Goal: Information Seeking & Learning: Learn about a topic

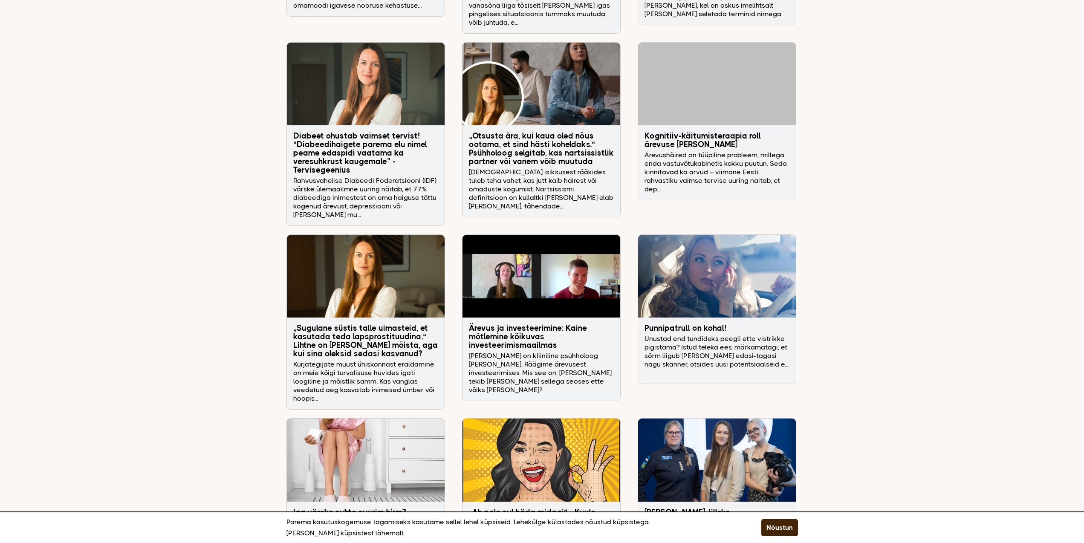
scroll to position [1843, 0]
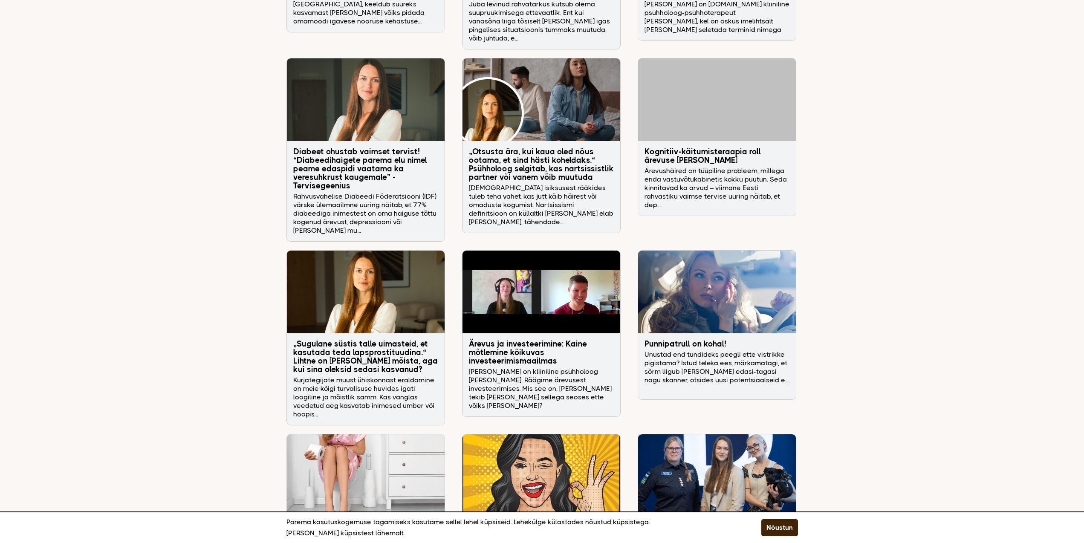
click at [515, 148] on h3 "„Otsusta ära, kui kaua oled nõus ootama, et sind hästi koheldaks.“ Psühholoog s…" at bounding box center [541, 165] width 145 height 34
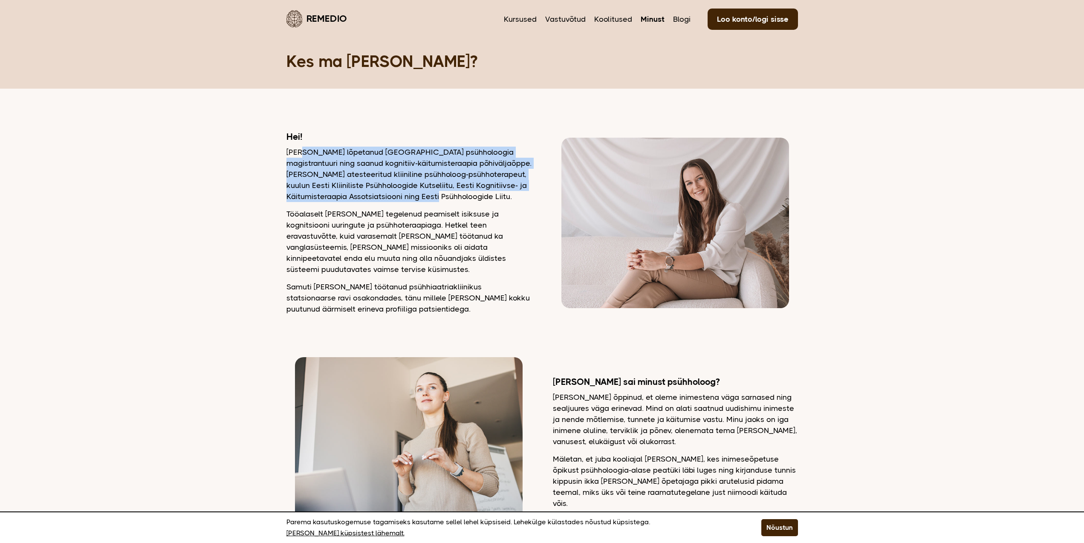
drag, startPoint x: 303, startPoint y: 153, endPoint x: 471, endPoint y: 201, distance: 174.8
click at [470, 200] on p "Olen lõpetanud Tartu Ülikooli psühholoogia magistrantuuri ning saanud kognitiiv…" at bounding box center [409, 174] width 245 height 55
click at [471, 201] on p "Olen lõpetanud Tartu Ülikooli psühholoogia magistrantuuri ning saanud kognitiiv…" at bounding box center [409, 174] width 245 height 55
drag, startPoint x: 473, startPoint y: 201, endPoint x: 343, endPoint y: 166, distance: 134.8
click at [343, 166] on p "Olen lõpetanud Tartu Ülikooli psühholoogia magistrantuuri ning saanud kognitiiv…" at bounding box center [409, 174] width 245 height 55
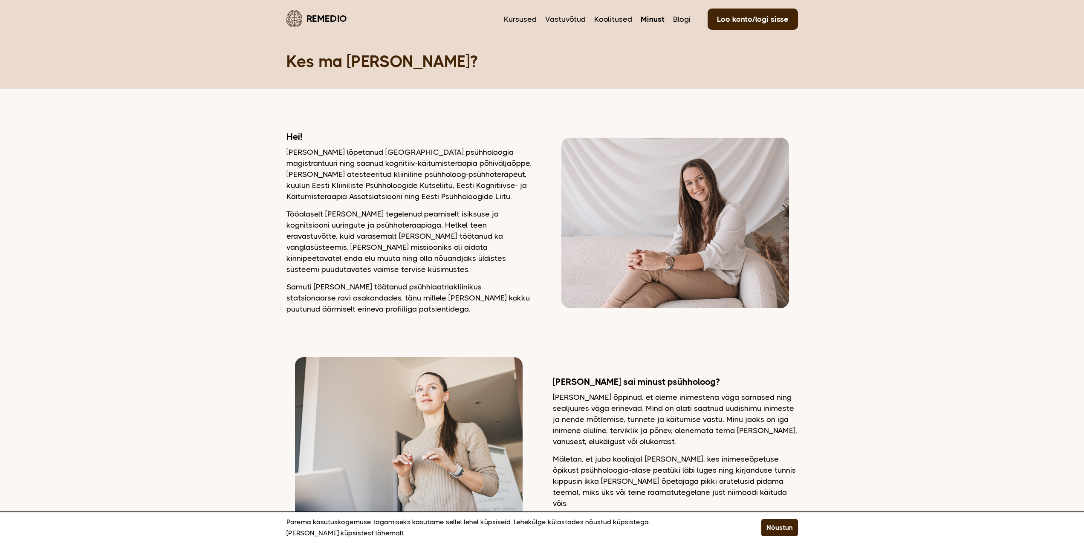
click at [343, 165] on p "Olen lõpetanud Tartu Ülikooli psühholoogia magistrantuuri ning saanud kognitiiv…" at bounding box center [409, 174] width 245 height 55
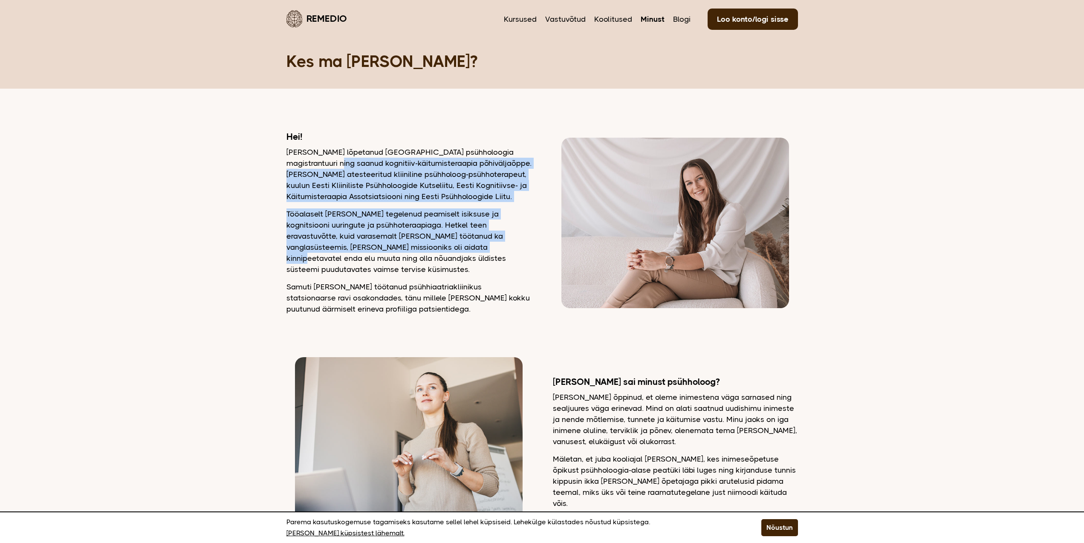
drag, startPoint x: 316, startPoint y: 165, endPoint x: 431, endPoint y: 250, distance: 142.4
click at [429, 250] on div "Hei! Olen lõpetanud Tartu Ülikooli psühholoogia magistrantuuri ning saanud kogn…" at bounding box center [409, 222] width 245 height 183
click at [431, 250] on p "Tööalaselt olen tegelenud peamiselt isiksuse ja kognitsiooni uuringute ja psühh…" at bounding box center [409, 242] width 245 height 67
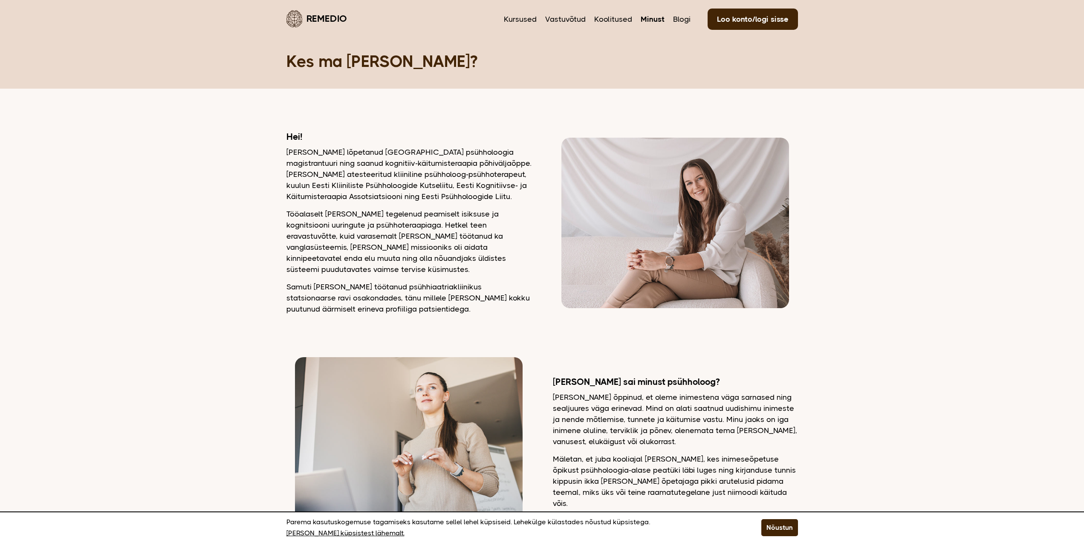
scroll to position [15, 0]
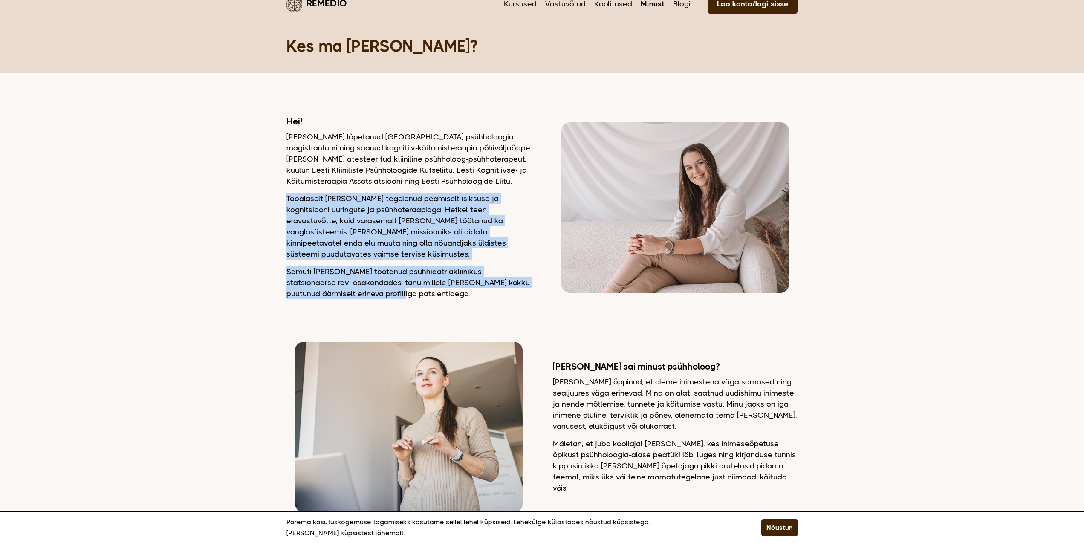
drag, startPoint x: 319, startPoint y: 193, endPoint x: 490, endPoint y: 284, distance: 193.6
click at [490, 284] on div "Hei! Olen lõpetanud Tartu Ülikooli psühholoogia magistrantuuri ning saanud kogn…" at bounding box center [409, 207] width 245 height 183
click at [490, 284] on p "Samuti olen töötanud psühhiaatriakliinikus statsionaarse ravi osakondades, tänu…" at bounding box center [409, 282] width 245 height 33
drag, startPoint x: 491, startPoint y: 284, endPoint x: 378, endPoint y: 181, distance: 152.8
click at [378, 181] on div "Hei! Olen lõpetanud Tartu Ülikooli psühholoogia magistrantuuri ning saanud kogn…" at bounding box center [409, 207] width 245 height 183
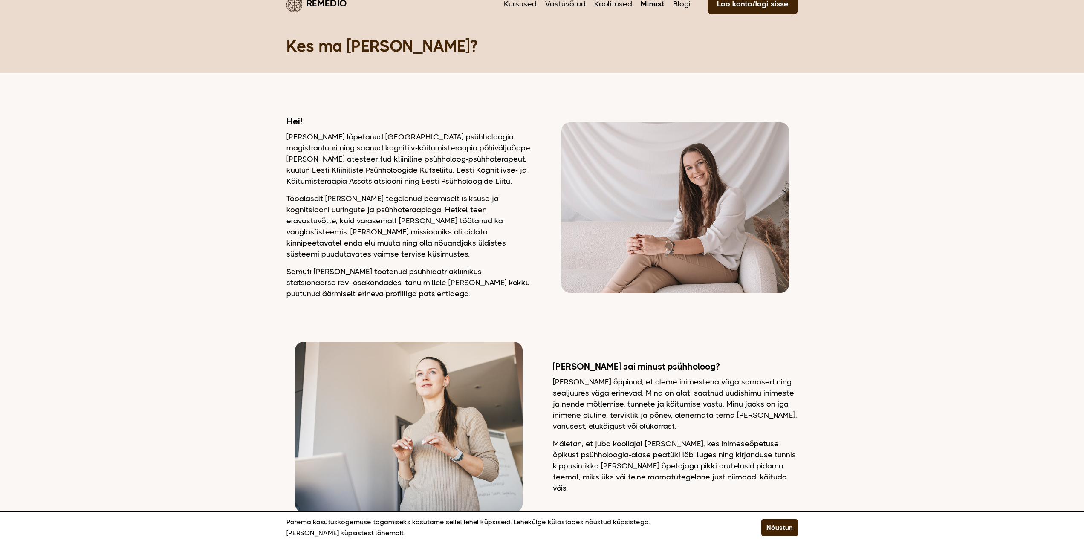
click at [378, 181] on p "Olen lõpetanud Tartu Ülikooli psühholoogia magistrantuuri ning saanud kognitiiv…" at bounding box center [409, 158] width 245 height 55
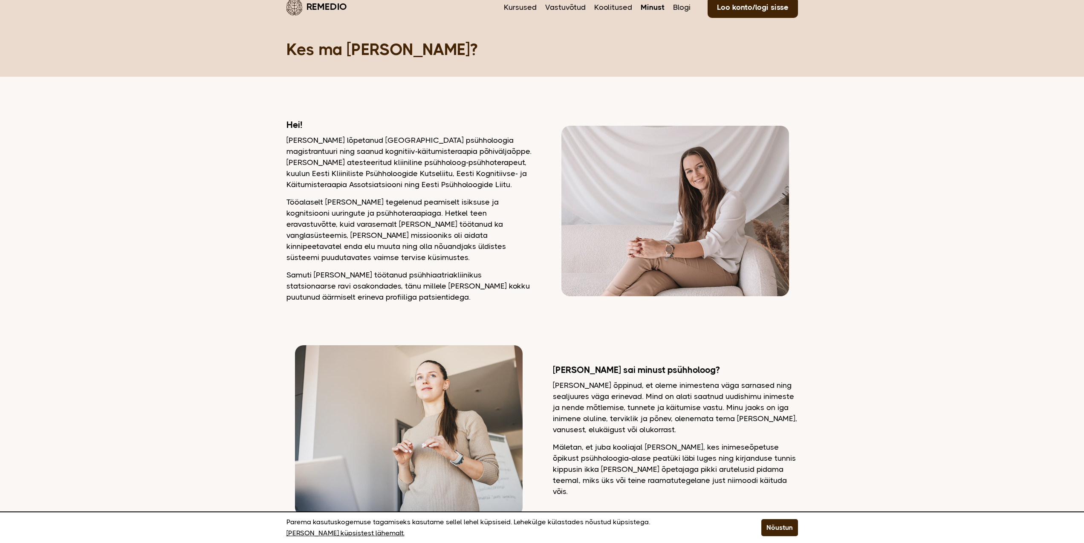
scroll to position [0, 0]
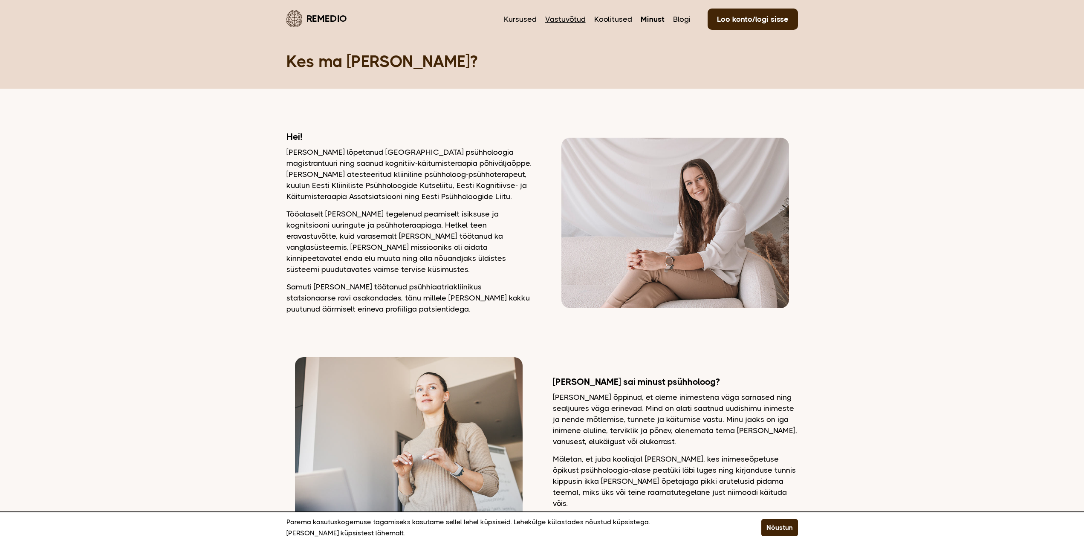
click at [574, 16] on link "Vastuvõtud" at bounding box center [565, 19] width 41 height 11
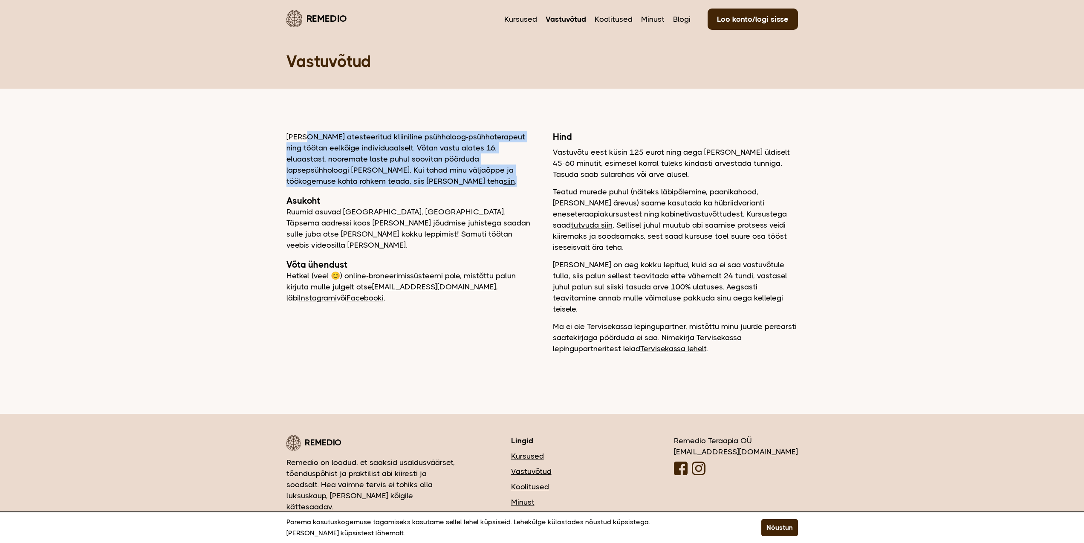
drag, startPoint x: 308, startPoint y: 136, endPoint x: 459, endPoint y: 183, distance: 157.9
click at [458, 183] on p "[PERSON_NAME] atesteeritud kliiniline psühholoog-psühhoterapeut ning töötan eel…" at bounding box center [409, 158] width 245 height 55
click at [459, 183] on p "[PERSON_NAME] atesteeritud kliiniline psühholoog-psühhoterapeut ning töötan eel…" at bounding box center [409, 158] width 245 height 55
drag, startPoint x: 460, startPoint y: 184, endPoint x: 281, endPoint y: 136, distance: 185.1
click at [281, 136] on main "Remedio Kursused Vastuvõtud Koolitused Minust Blogi Loo konto/logi sisse Vastuv…" at bounding box center [542, 198] width 1084 height 397
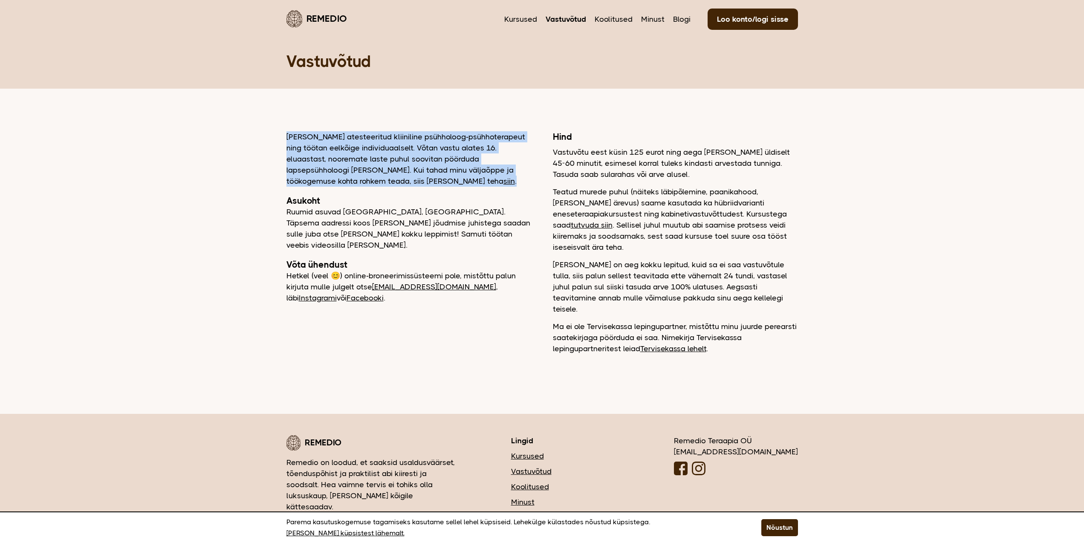
click at [281, 136] on main "Remedio Kursused Vastuvõtud Koolitused Minust Blogi Loo konto/logi sisse Vastuv…" at bounding box center [542, 198] width 1084 height 397
drag, startPoint x: 283, startPoint y: 136, endPoint x: 417, endPoint y: 185, distance: 142.8
click at [416, 185] on main "Remedio Kursused Vastuvõtud Koolitused Minust Blogi Loo konto/logi sisse Vastuv…" at bounding box center [542, 198] width 1084 height 397
click at [417, 185] on p "[PERSON_NAME] atesteeritud kliiniline psühholoog-psühhoterapeut ning töötan eel…" at bounding box center [409, 158] width 245 height 55
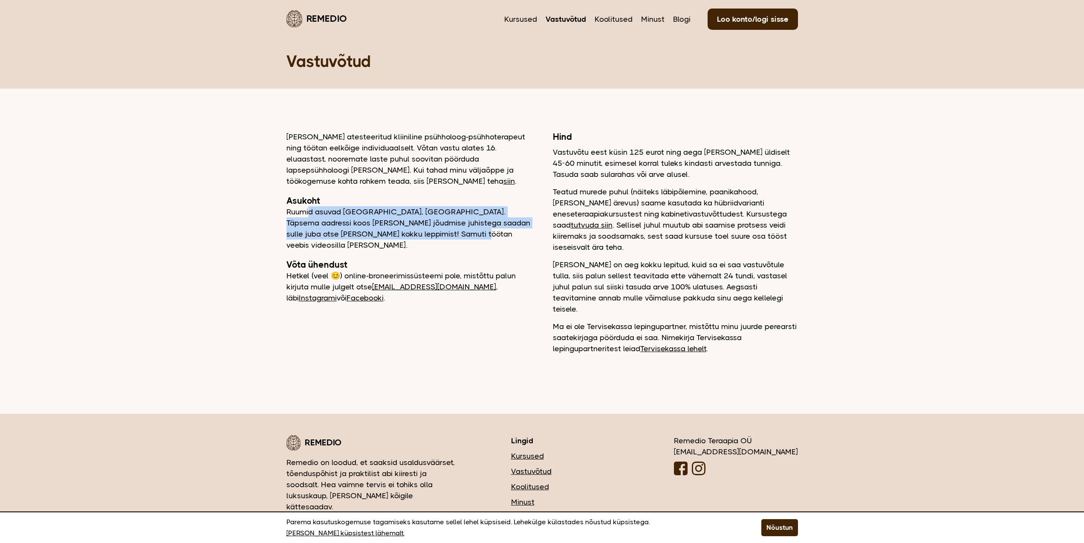
drag, startPoint x: 307, startPoint y: 214, endPoint x: 453, endPoint y: 235, distance: 146.9
click at [451, 234] on p "Ruumid asuvad [GEOGRAPHIC_DATA], [GEOGRAPHIC_DATA]. Täpsema aadressi koos [PERS…" at bounding box center [409, 228] width 245 height 44
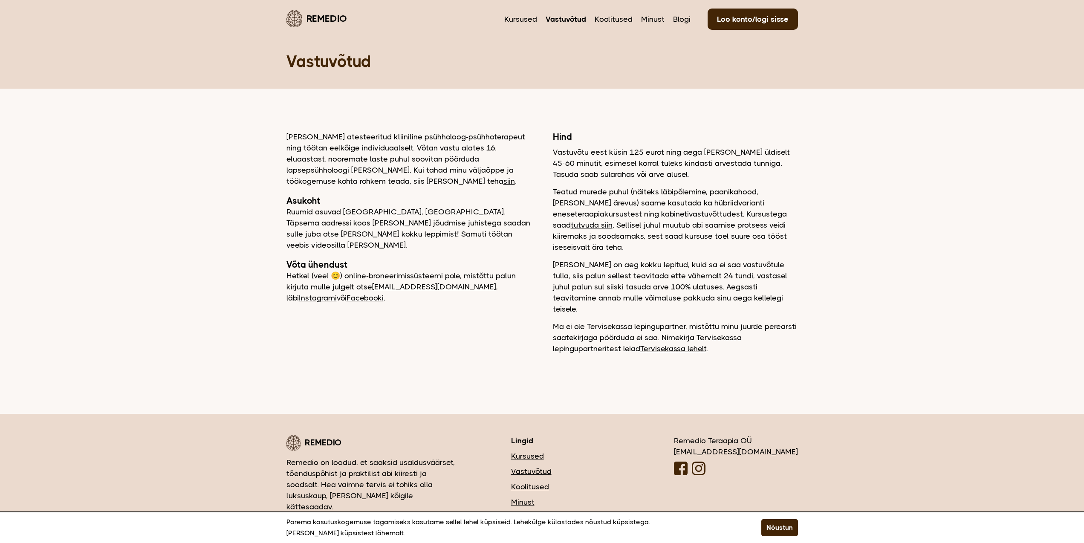
click at [454, 235] on p "Ruumid asuvad [GEOGRAPHIC_DATA], [GEOGRAPHIC_DATA]. Täpsema aadressi koos [PERS…" at bounding box center [409, 228] width 245 height 44
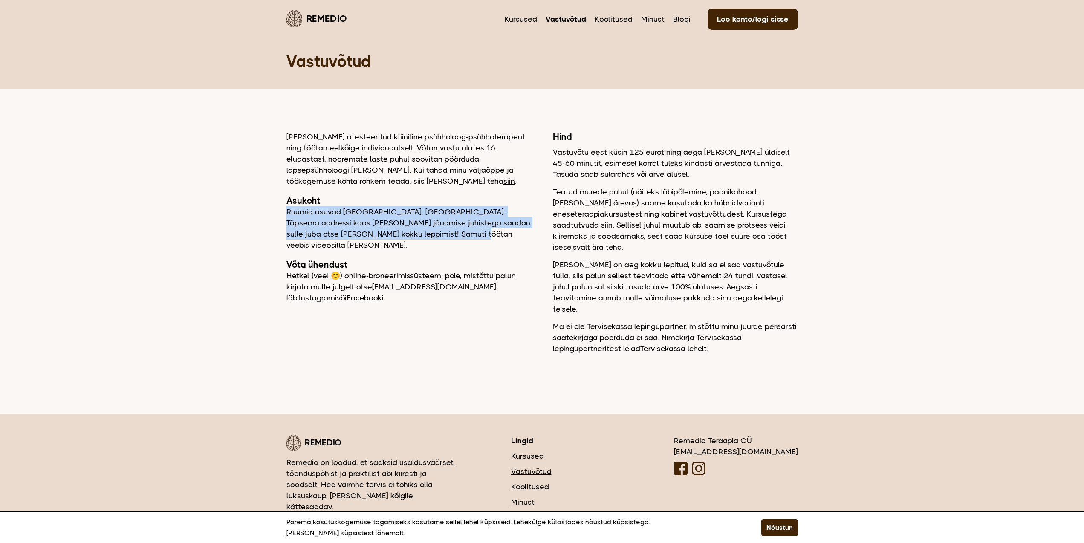
drag, startPoint x: 470, startPoint y: 235, endPoint x: 285, endPoint y: 209, distance: 186.6
click at [285, 209] on main "Remedio Kursused Vastuvõtud Koolitused Minust Blogi Loo konto/logi sisse Vastuv…" at bounding box center [542, 198] width 1084 height 397
drag, startPoint x: 284, startPoint y: 209, endPoint x: 447, endPoint y: 233, distance: 164.3
click at [446, 233] on main "Remedio Kursused Vastuvõtud Koolitused Minust Blogi Loo konto/logi sisse Vastuv…" at bounding box center [542, 198] width 1084 height 397
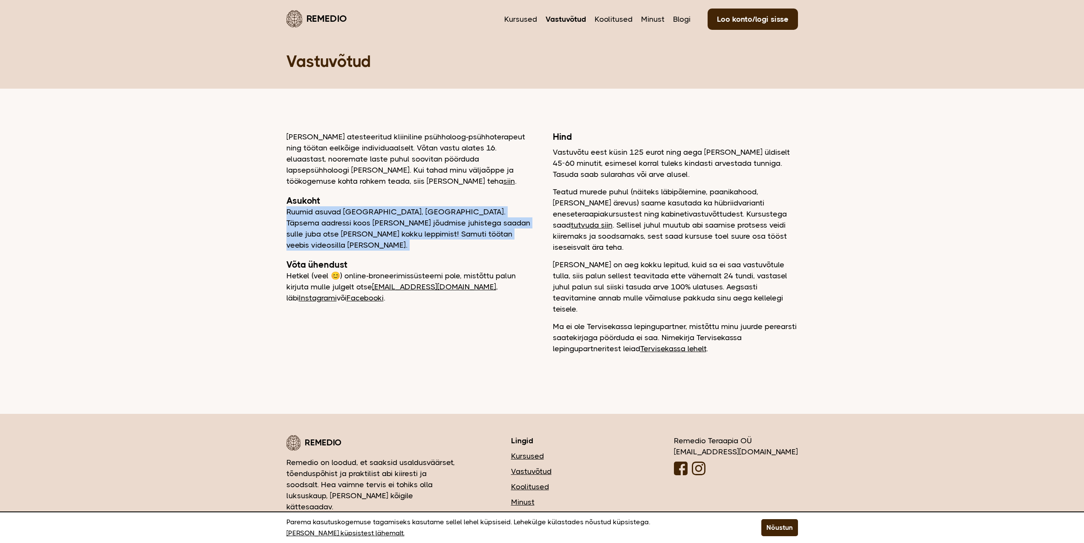
click at [447, 233] on p "Ruumid asuvad [GEOGRAPHIC_DATA], [GEOGRAPHIC_DATA]. Täpsema aadressi koos [PERS…" at bounding box center [409, 228] width 245 height 44
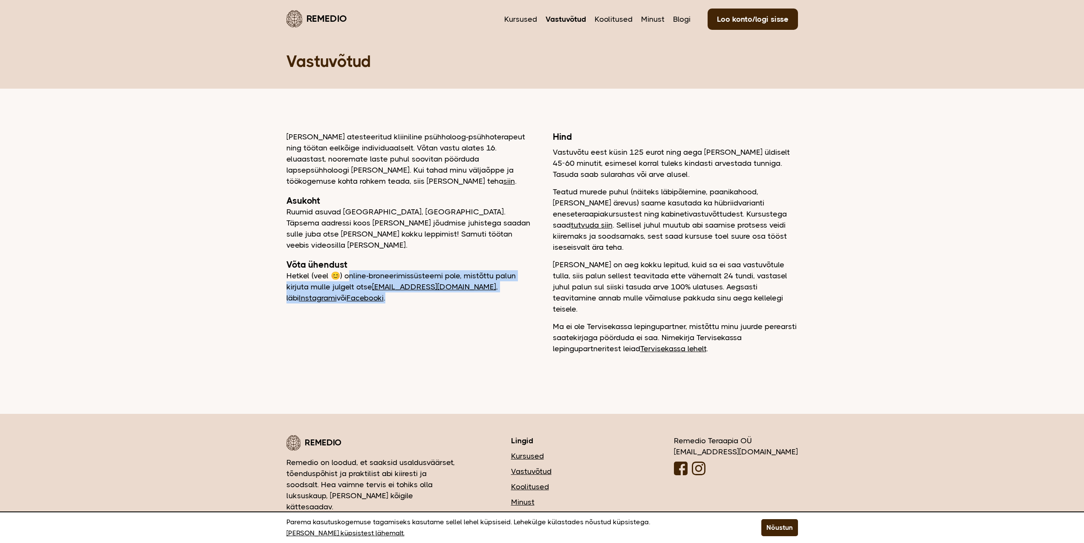
drag, startPoint x: 349, startPoint y: 265, endPoint x: 504, endPoint y: 291, distance: 157.4
click at [502, 291] on p "Hetkel (veel 😊) online-broneerimissüsteemi pole, mistõttu palun kirjuta mulle j…" at bounding box center [409, 286] width 245 height 33
click at [504, 291] on p "Hetkel (veel 😊) online-broneerimissüsteemi pole, mistõttu palun kirjuta mulle j…" at bounding box center [409, 286] width 245 height 33
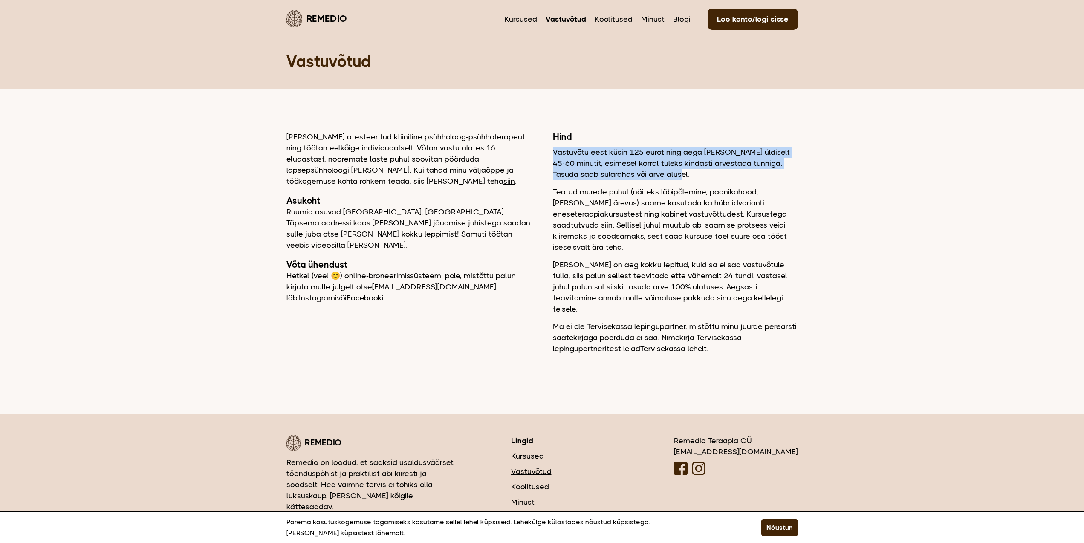
drag, startPoint x: 547, startPoint y: 149, endPoint x: 694, endPoint y: 174, distance: 149.3
click at [694, 174] on div "[PERSON_NAME] atesteeritud kliiniline psühholoog-psühhoterapeut ning töötan eel…" at bounding box center [543, 242] width 512 height 223
click at [694, 174] on p "Vastuvõtu eest küsin 125 eurot ning aega [PERSON_NAME] üldiselt 45-60 minutit, …" at bounding box center [675, 163] width 245 height 33
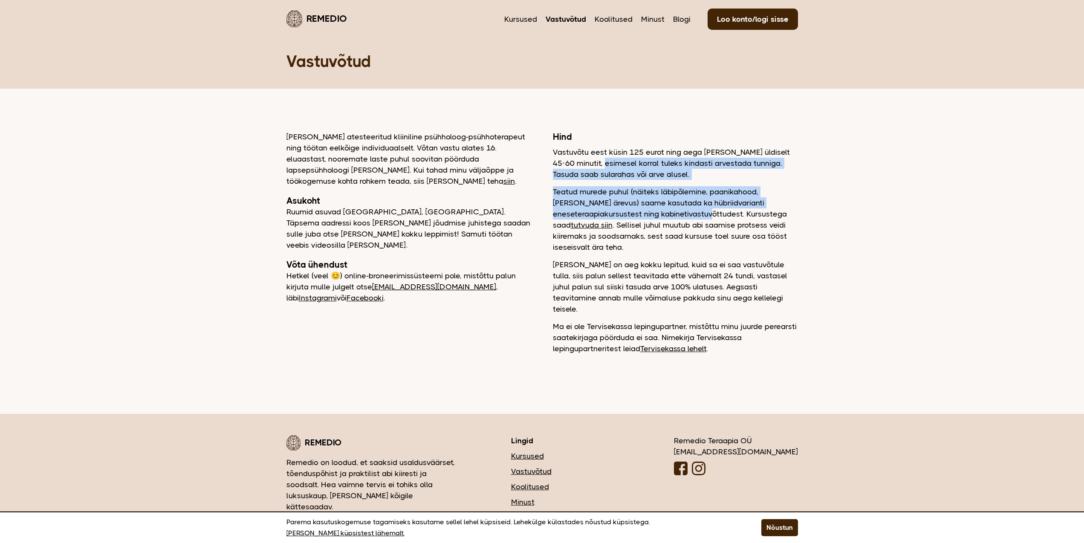
drag, startPoint x: 591, startPoint y: 159, endPoint x: 648, endPoint y: 213, distance: 78.7
click at [648, 213] on div "Hind Vastuvõtu eest küsin 125 eurot ning aega [PERSON_NAME] üldiselt 45-60 minu…" at bounding box center [675, 242] width 245 height 223
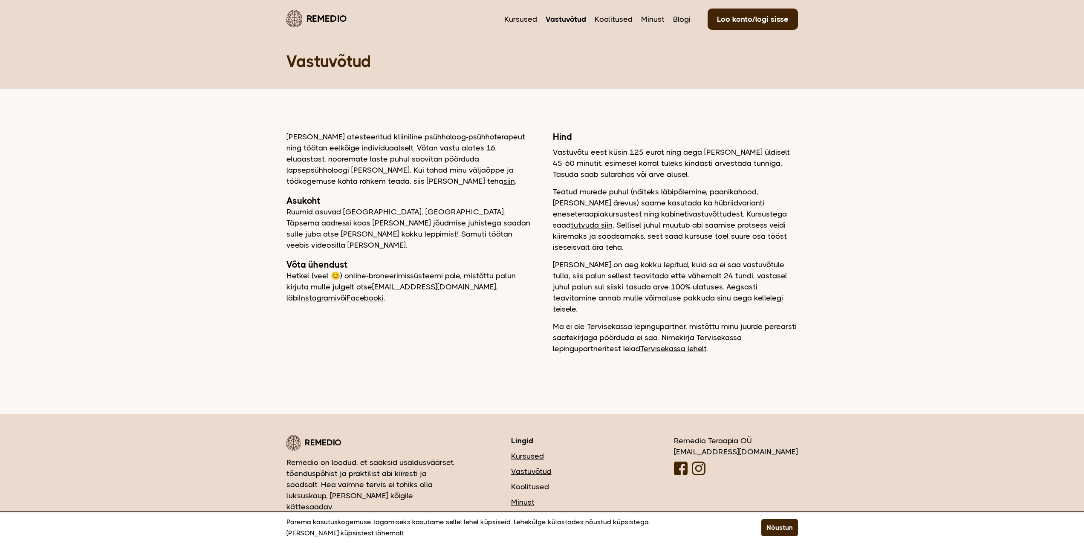
click at [647, 213] on p "Teatud murede puhul (näiteks läbipõlemine, paanikahood, [PERSON_NAME] ärevus) s…" at bounding box center [675, 219] width 245 height 67
click at [218, 225] on main "Remedio Kursused Vastuvõtud Koolitused Minust Blogi Loo konto/logi sisse Vastuv…" at bounding box center [542, 198] width 1084 height 397
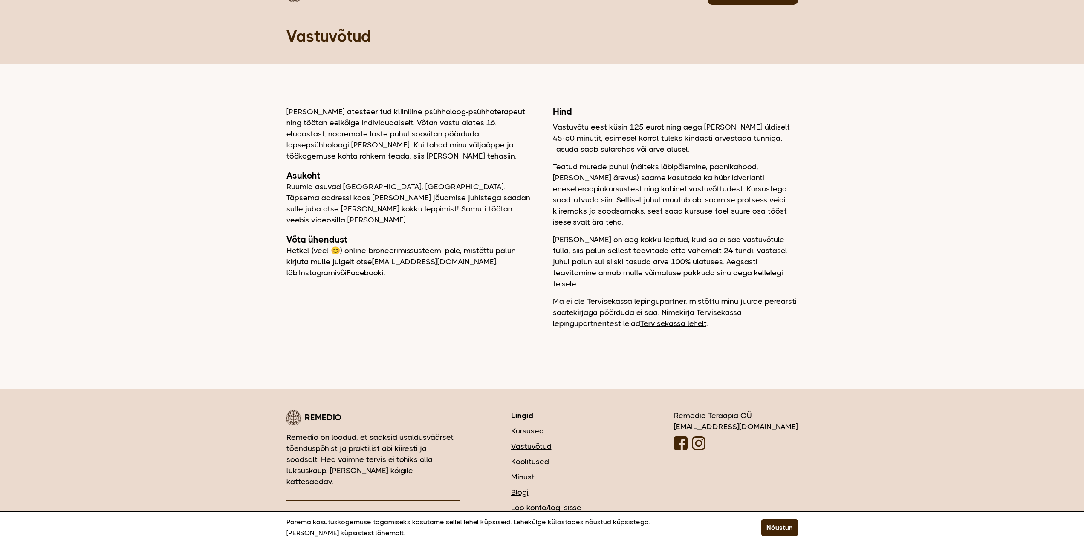
click at [220, 247] on main "Remedio Kursused Vastuvõtud Koolitused Minust Blogi Loo konto/logi sisse Vastuv…" at bounding box center [542, 173] width 1084 height 397
click at [572, 472] on link "Minust" at bounding box center [567, 477] width 112 height 11
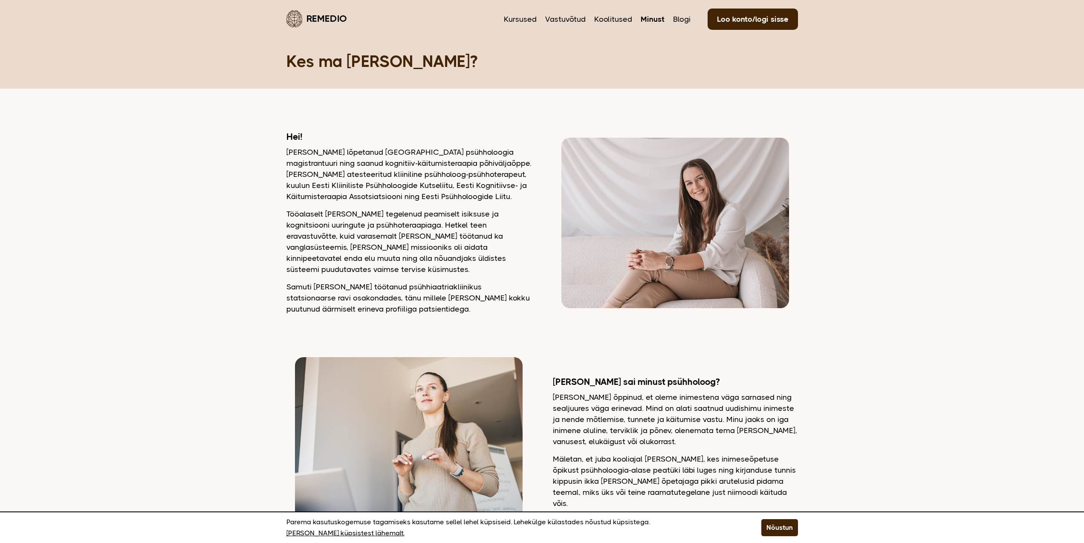
click at [645, 230] on img at bounding box center [675, 223] width 227 height 171
